Goal: Communication & Community: Connect with others

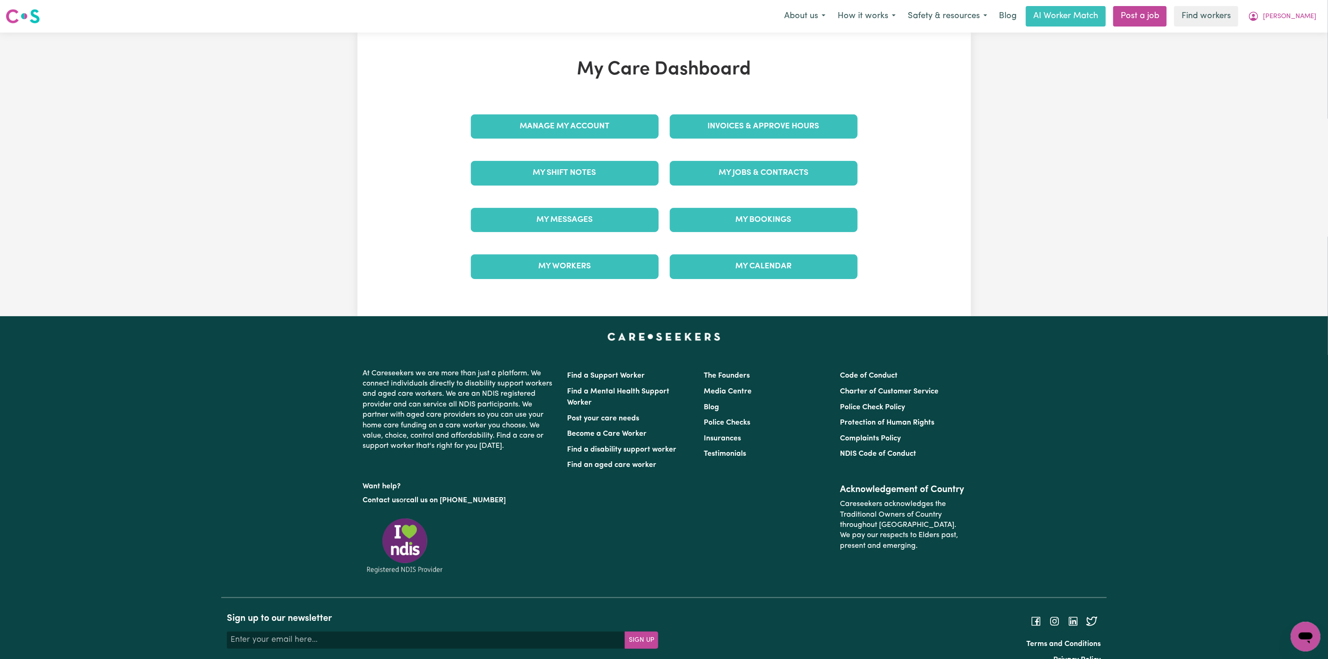
click at [593, 111] on div "Manage My Account" at bounding box center [564, 126] width 199 height 46
click at [587, 120] on link "Manage My Account" at bounding box center [565, 126] width 188 height 24
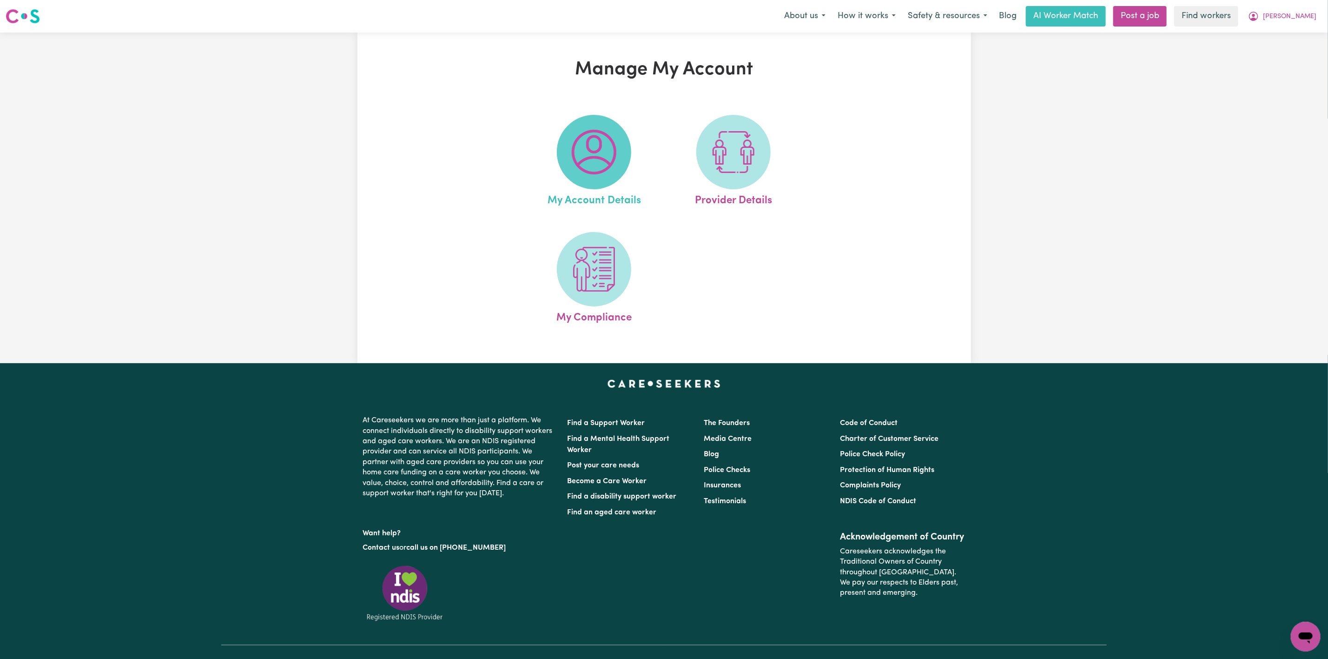
click at [582, 153] on img at bounding box center [594, 152] width 45 height 45
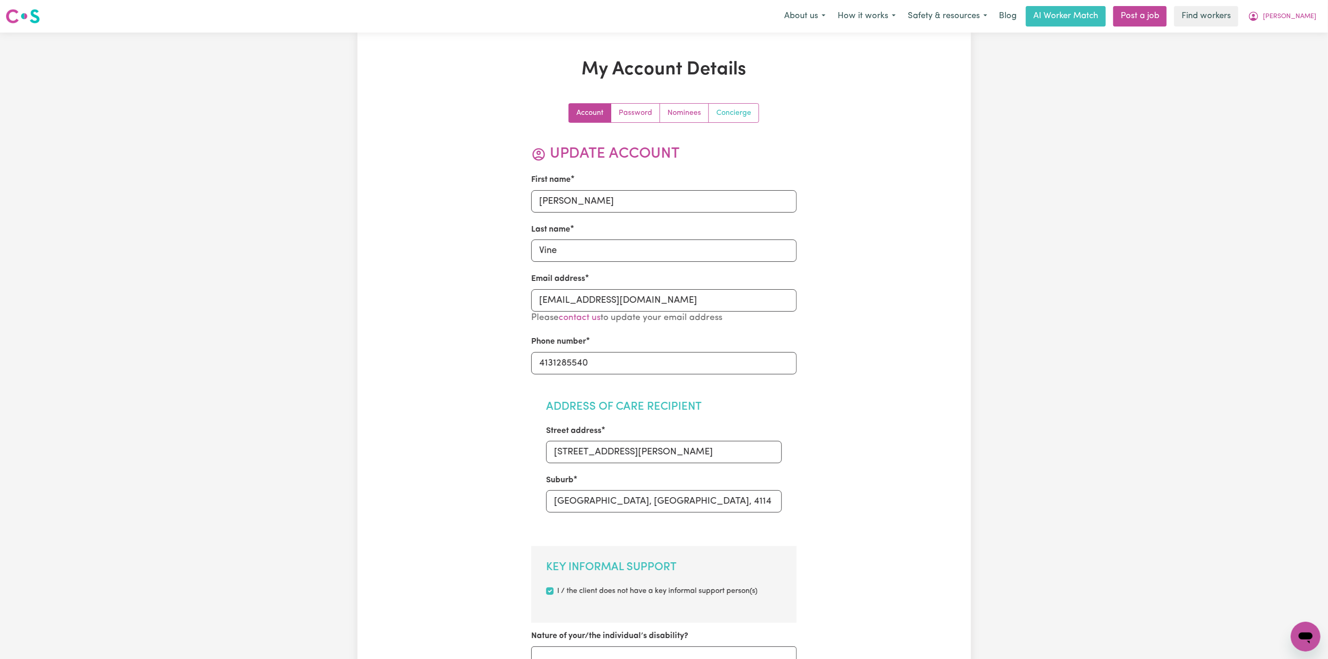
click at [717, 111] on link "Concierge" at bounding box center [734, 113] width 50 height 19
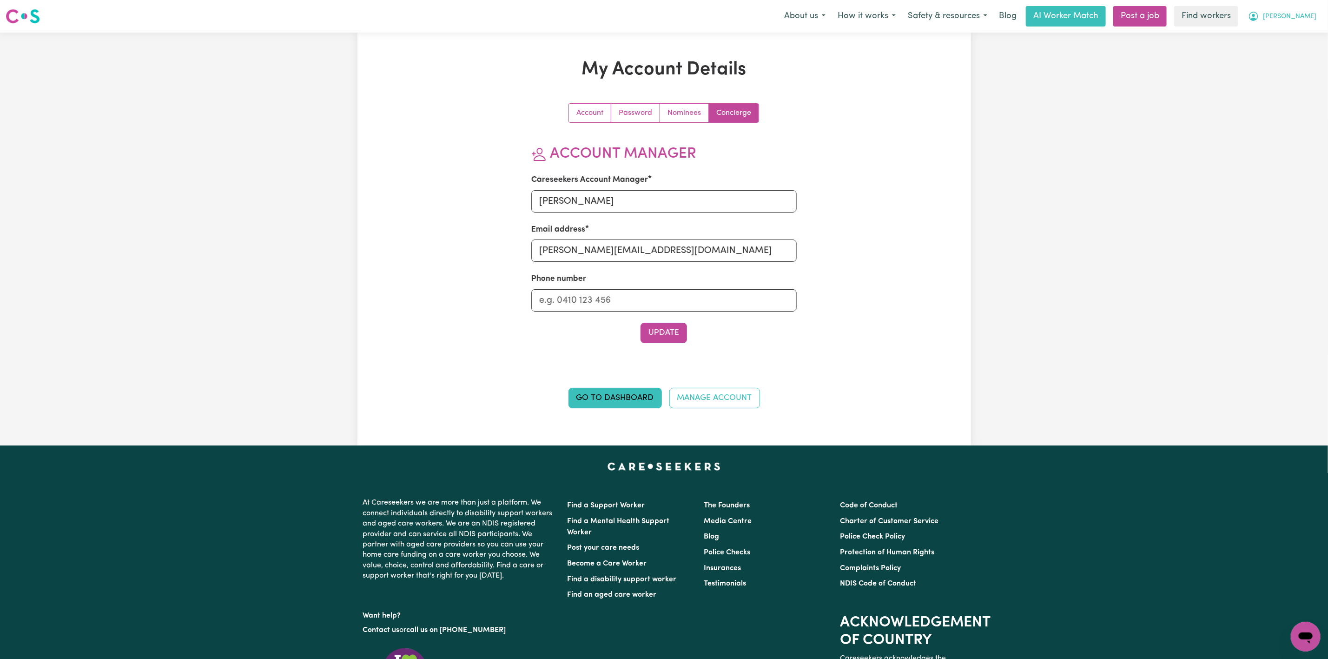
drag, startPoint x: 1299, startPoint y: 10, endPoint x: 1290, endPoint y: 22, distance: 15.2
click at [1300, 10] on button "[PERSON_NAME]" at bounding box center [1282, 17] width 80 height 20
click at [1283, 33] on link "My Dashboard" at bounding box center [1284, 36] width 73 height 18
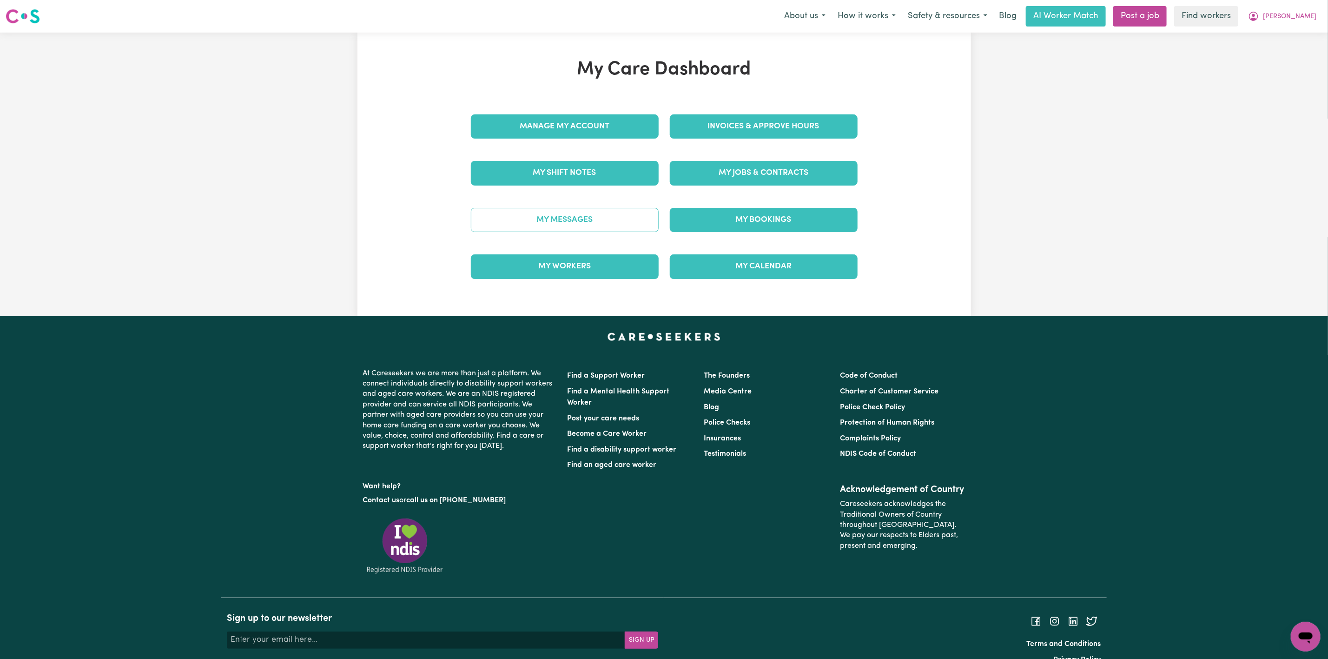
click at [539, 221] on link "My Messages" at bounding box center [565, 220] width 188 height 24
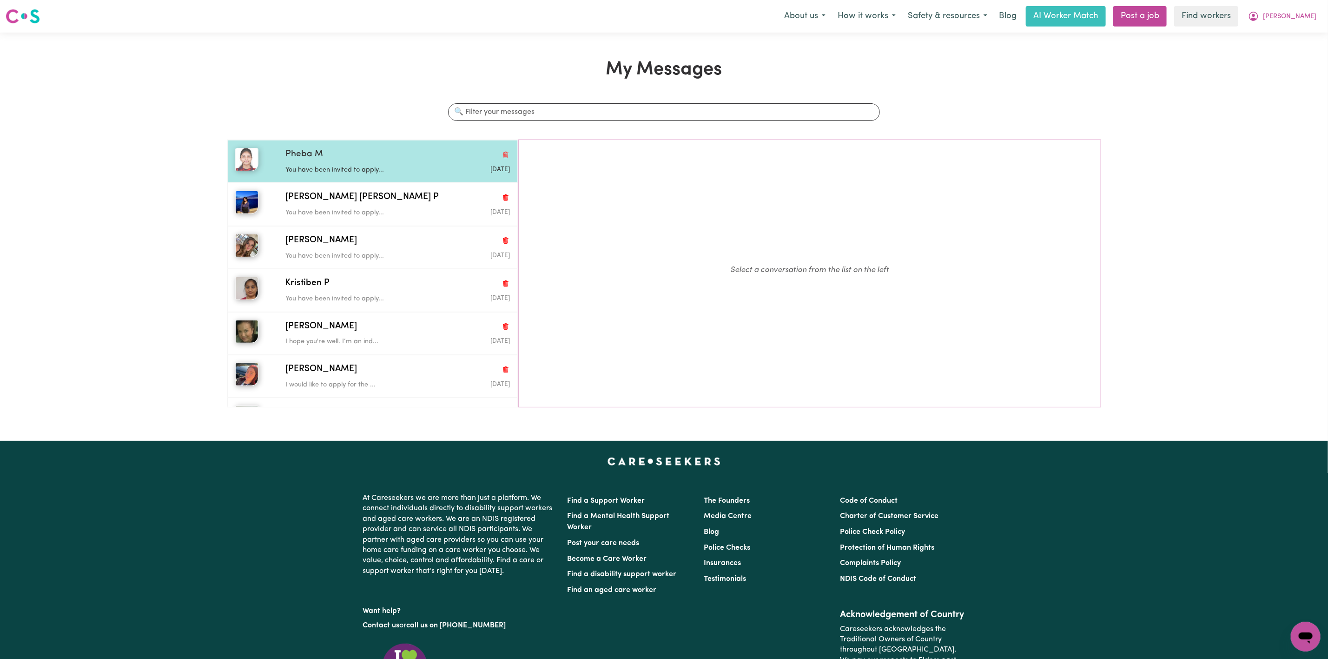
click at [369, 154] on div "Pheba M" at bounding box center [397, 154] width 224 height 13
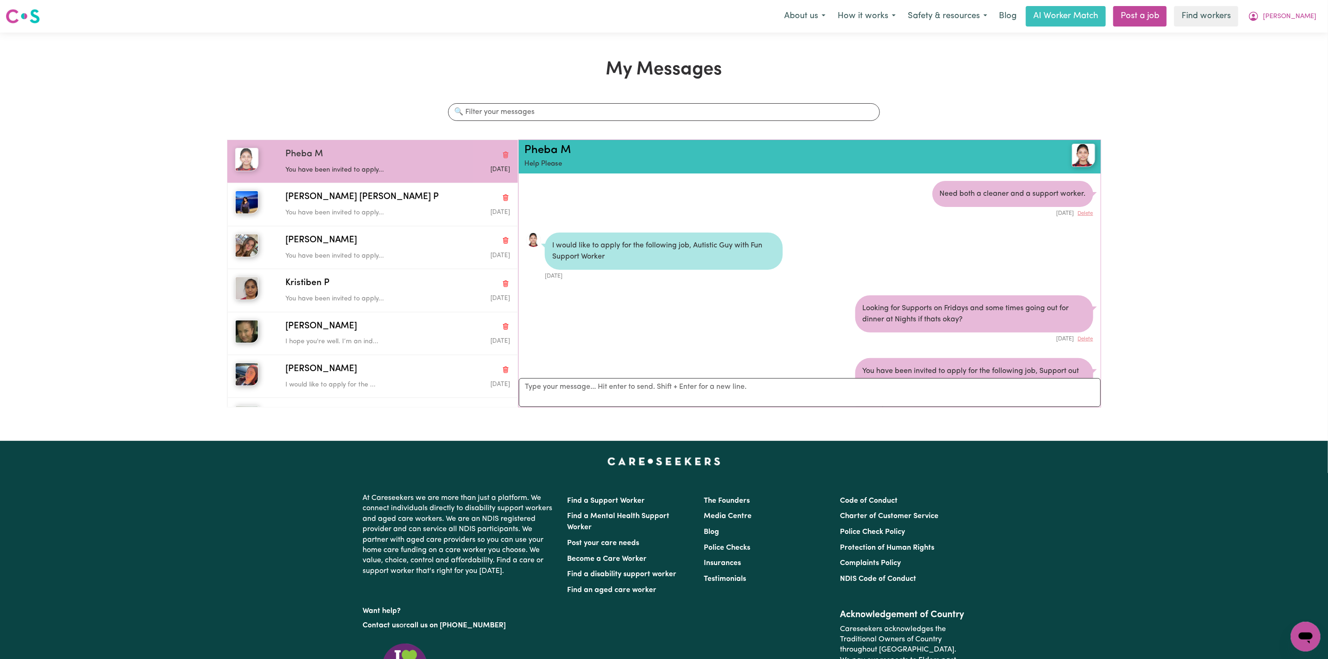
scroll to position [66, 0]
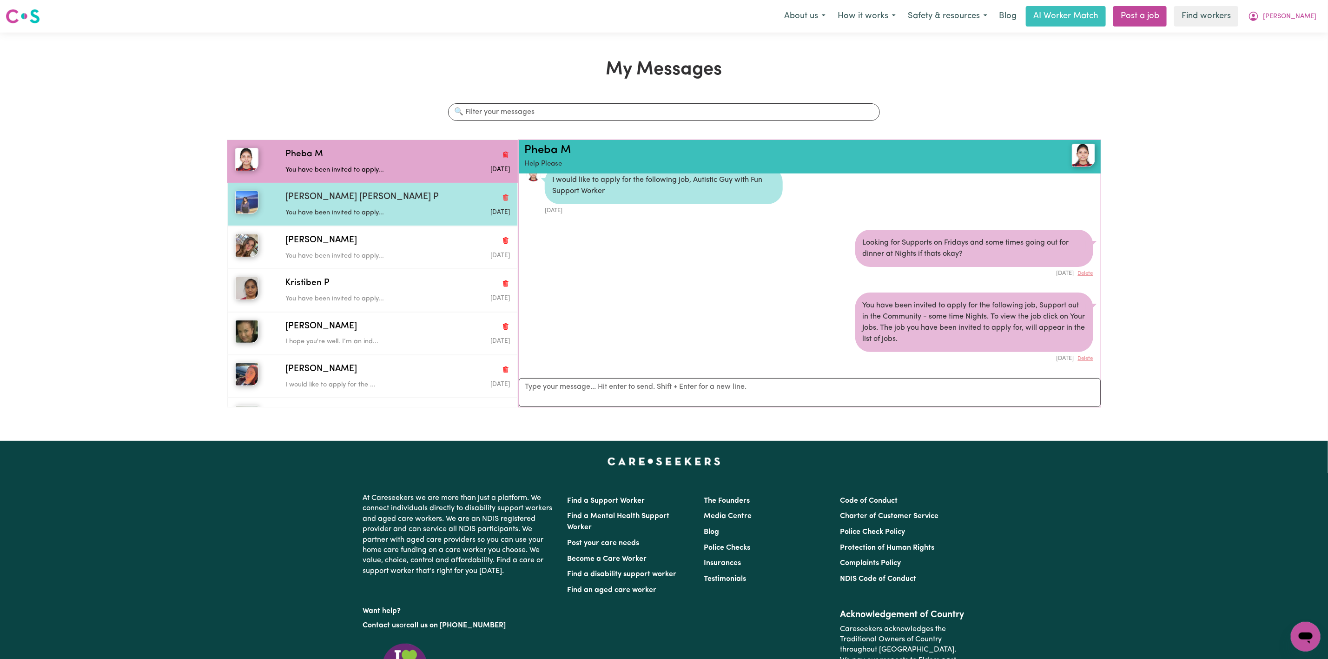
click at [402, 204] on div "[PERSON_NAME] [PERSON_NAME] P" at bounding box center [397, 197] width 224 height 13
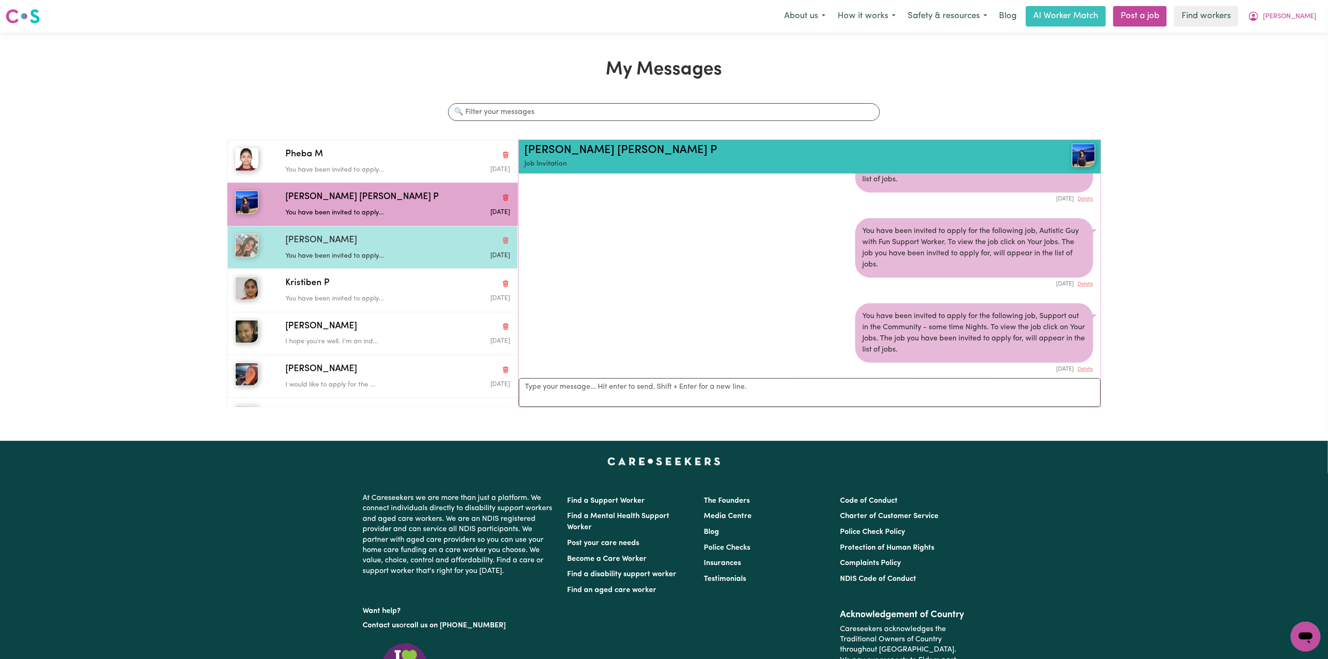
click at [374, 244] on div "[PERSON_NAME]" at bounding box center [397, 240] width 224 height 13
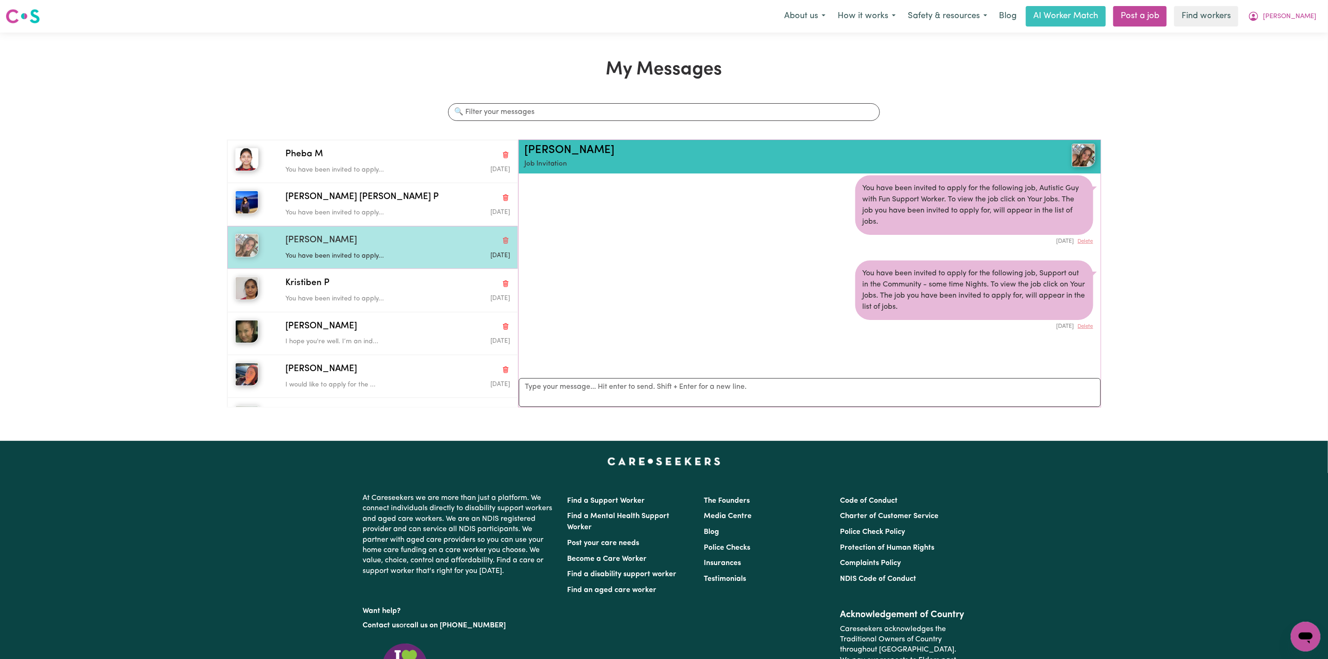
scroll to position [6, 0]
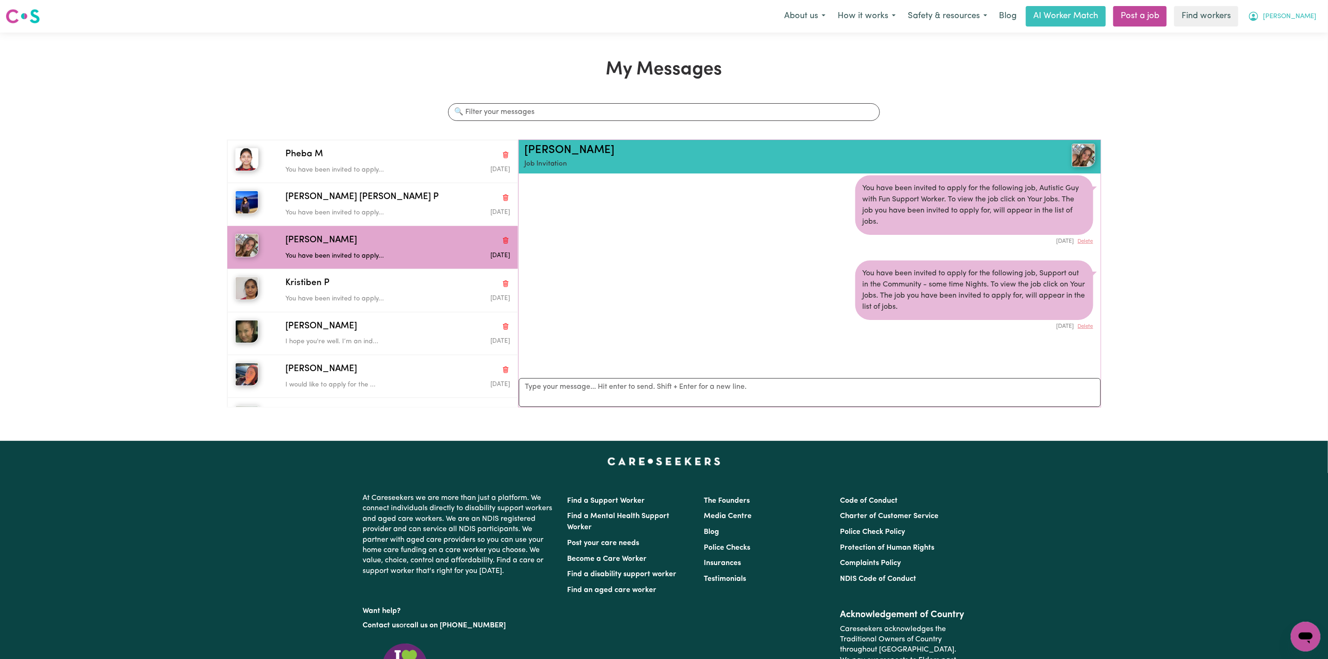
drag, startPoint x: 1315, startPoint y: 21, endPoint x: 1303, endPoint y: 25, distance: 13.2
click at [1311, 21] on span "[PERSON_NAME]" at bounding box center [1289, 17] width 53 height 10
click at [1297, 52] on link "Logout" at bounding box center [1284, 54] width 73 height 18
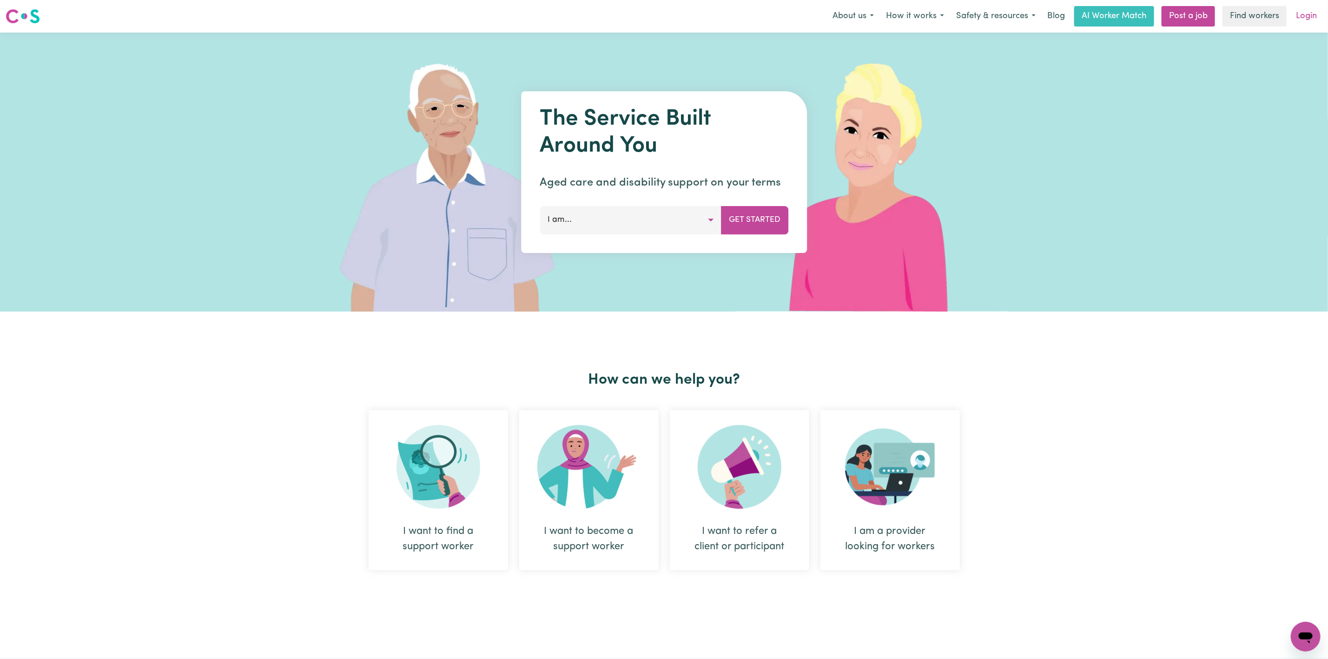
click at [1301, 15] on link "Login" at bounding box center [1306, 16] width 32 height 20
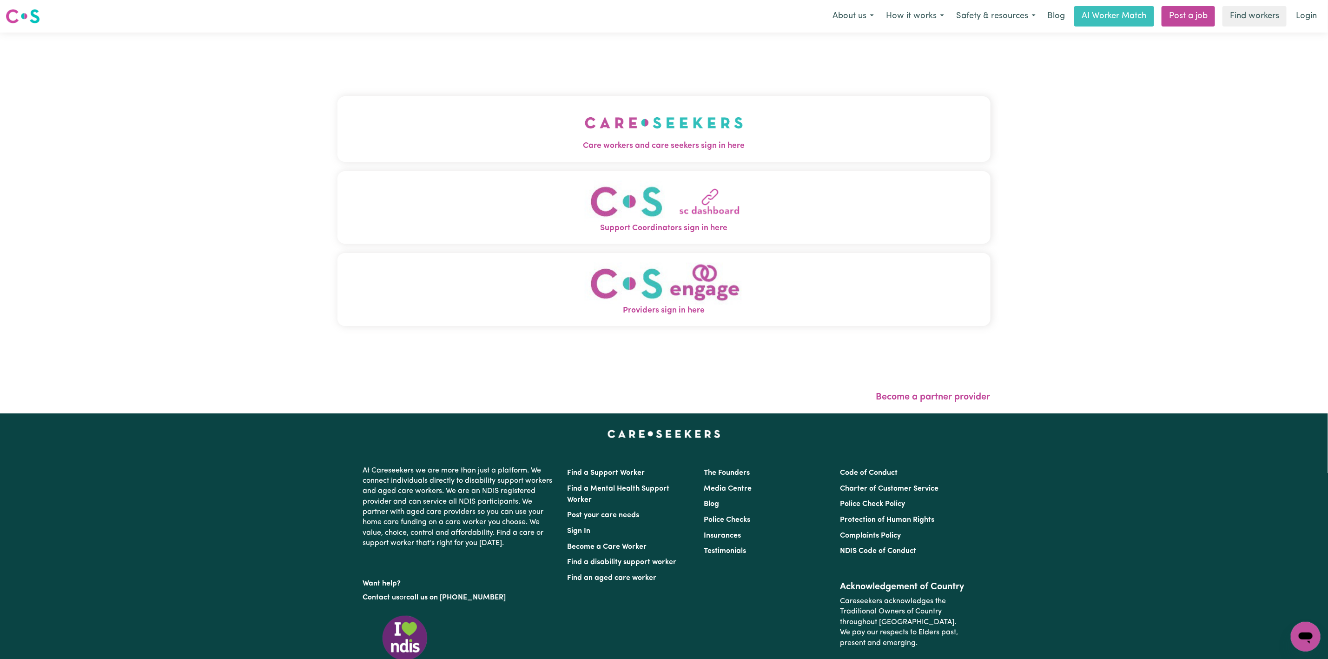
click at [699, 127] on button "Care workers and care seekers sign in here" at bounding box center [663, 128] width 653 height 65
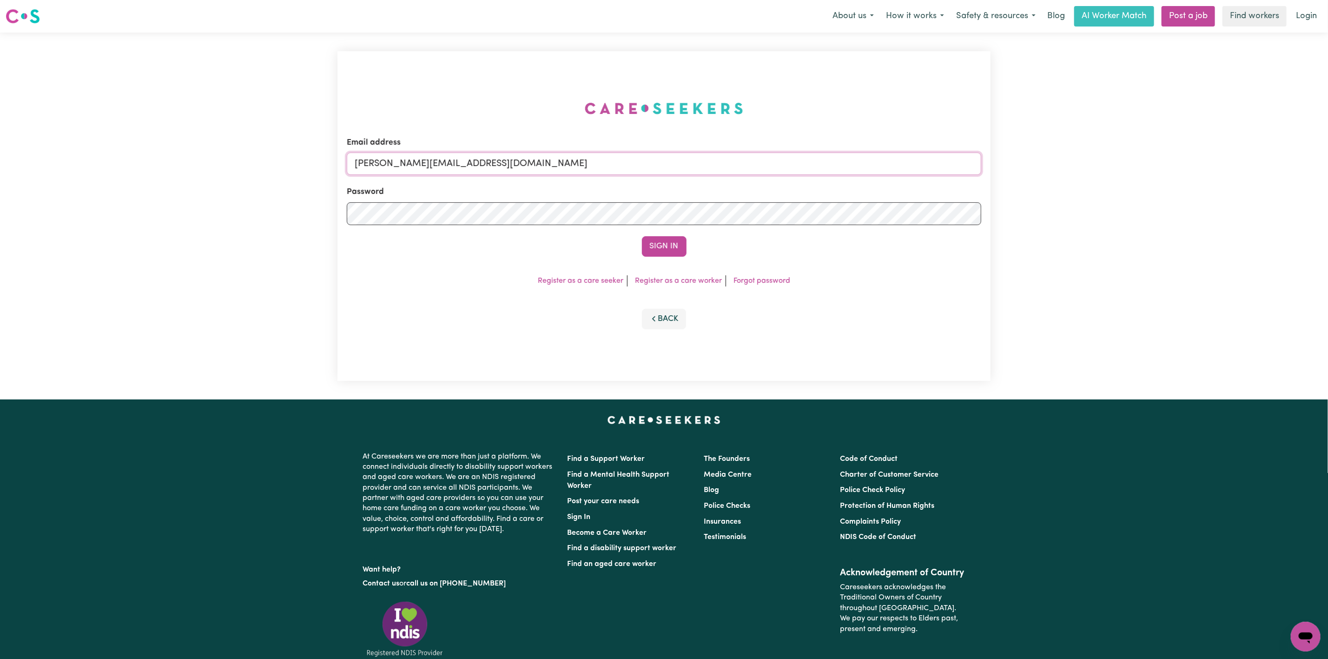
click at [452, 163] on input "[PERSON_NAME][EMAIL_ADDRESS][DOMAIN_NAME]" at bounding box center [664, 163] width 634 height 22
drag, startPoint x: 404, startPoint y: 165, endPoint x: 686, endPoint y: 184, distance: 282.3
click at [694, 171] on input "[EMAIL_ADDRESS][PERSON_NAME][DOMAIN_NAME]" at bounding box center [664, 163] width 634 height 22
drag, startPoint x: 554, startPoint y: 165, endPoint x: 405, endPoint y: 164, distance: 148.7
click at [403, 164] on input "[EMAIL_ADDRESS][PERSON_NAME][DOMAIN_NAME]" at bounding box center [664, 163] width 634 height 22
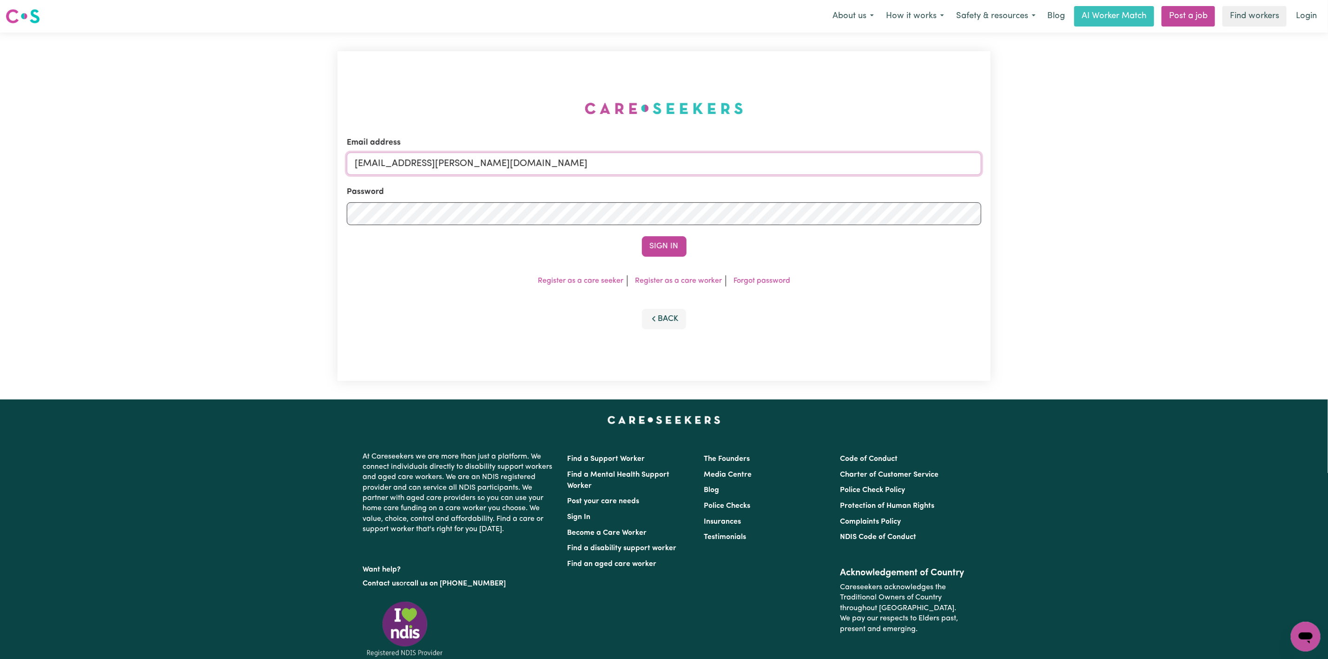
drag, startPoint x: 406, startPoint y: 161, endPoint x: 625, endPoint y: 250, distance: 236.8
click at [628, 176] on form "Email address [EMAIL_ADDRESS][PERSON_NAME][DOMAIN_NAME] Password Sign In" at bounding box center [664, 197] width 634 height 120
paste input "[EMAIL_ADDRESS][DOMAIN_NAME]"
type input "superuser~[EMAIL_ADDRESS][DOMAIN_NAME]"
drag, startPoint x: 658, startPoint y: 251, endPoint x: 661, endPoint y: 261, distance: 10.6
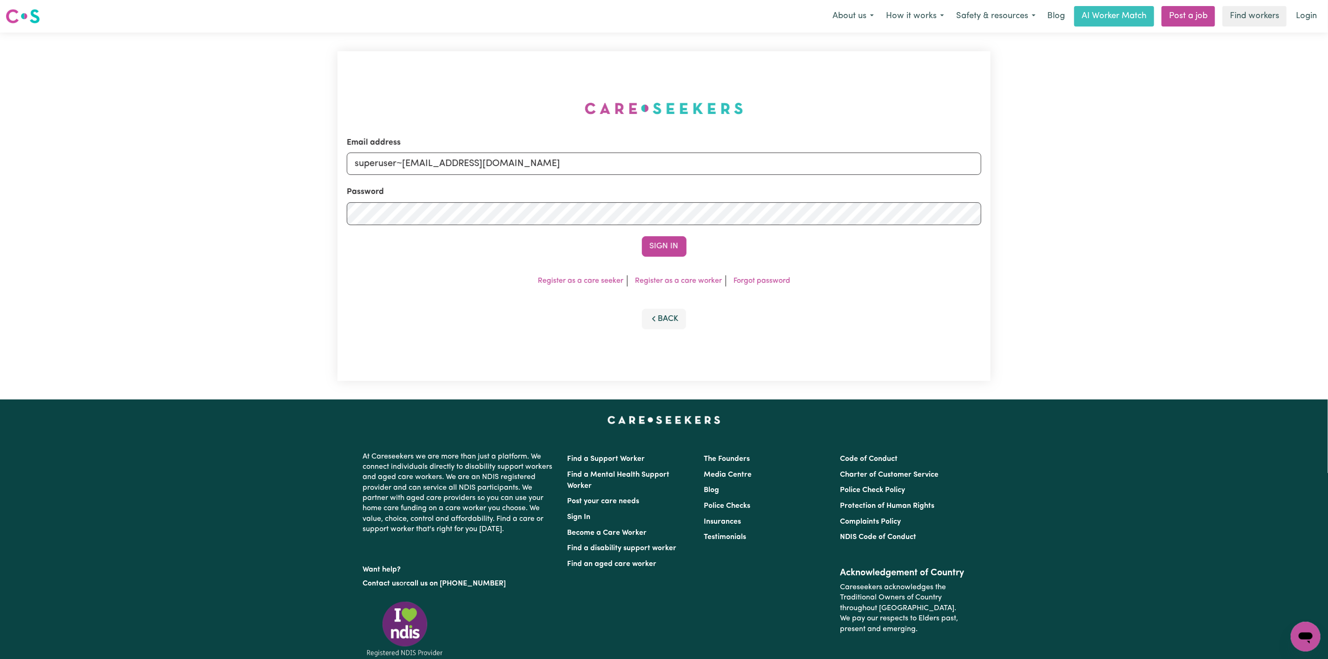
click at [661, 261] on div "Email address superuser~[EMAIL_ADDRESS][DOMAIN_NAME] Password Sign In Register …" at bounding box center [663, 216] width 653 height 330
click at [659, 243] on button "Sign In" at bounding box center [664, 246] width 45 height 20
